Goal: Transaction & Acquisition: Purchase product/service

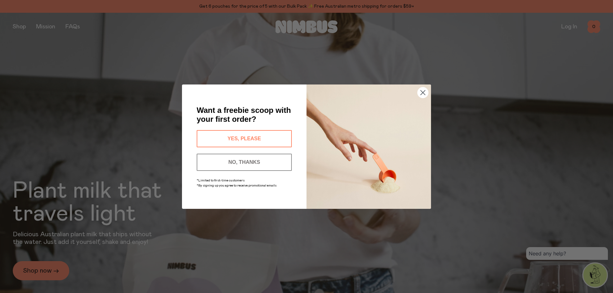
click at [423, 93] on icon "Close dialog" at bounding box center [423, 92] width 4 height 4
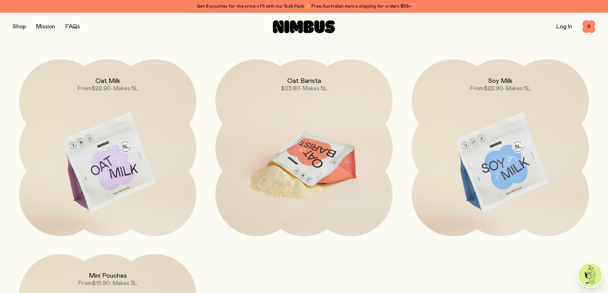
scroll to position [639, 0]
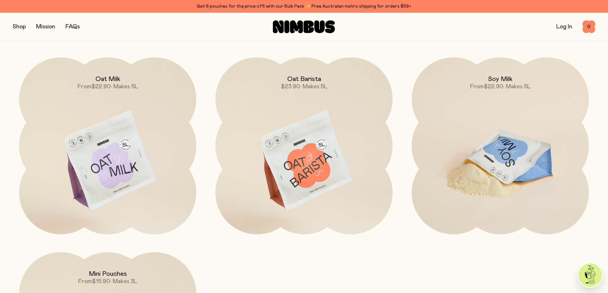
click at [480, 157] on img at bounding box center [500, 161] width 177 height 208
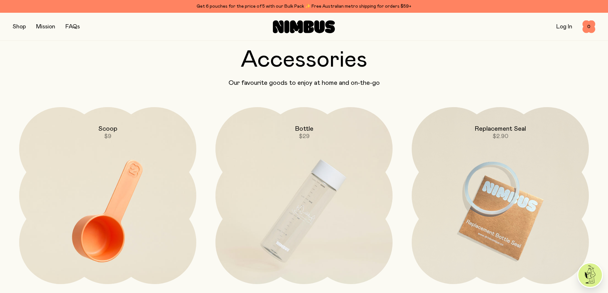
scroll to position [1725, 0]
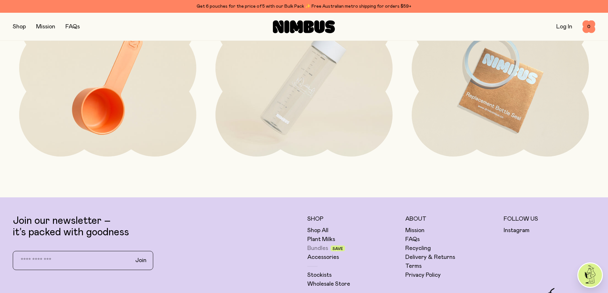
click at [312, 249] on link "Bundles" at bounding box center [318, 249] width 21 height 8
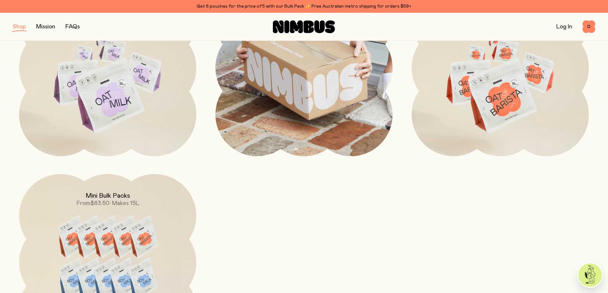
scroll to position [224, 0]
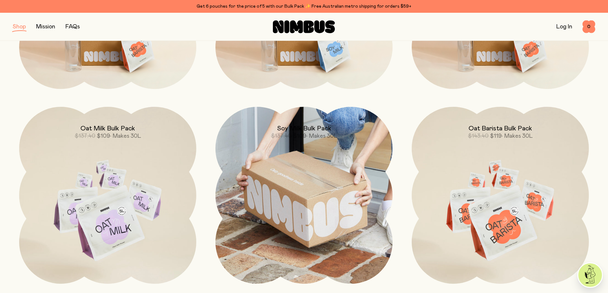
click at [297, 222] on img at bounding box center [304, 195] width 177 height 177
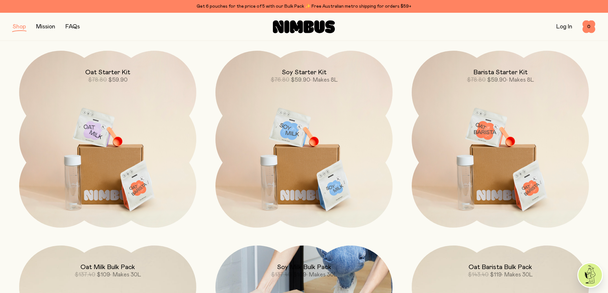
scroll to position [64, 0]
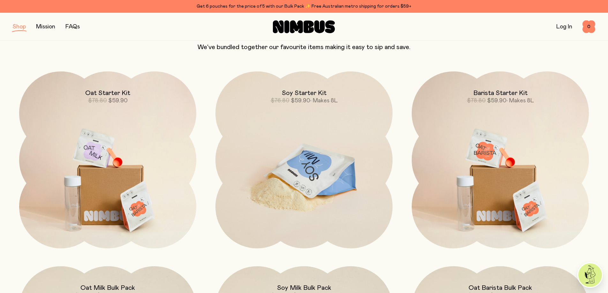
click at [306, 184] on img at bounding box center [304, 176] width 177 height 208
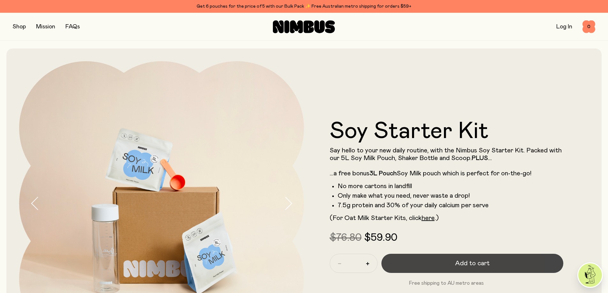
click at [471, 262] on span "Add to cart" at bounding box center [472, 263] width 34 height 9
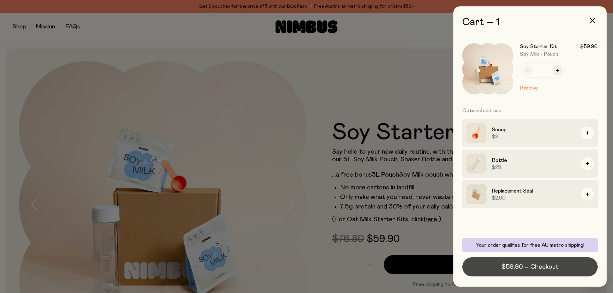
click at [521, 266] on span "$59.90 – Checkout" at bounding box center [530, 267] width 57 height 9
